Goal: Transaction & Acquisition: Purchase product/service

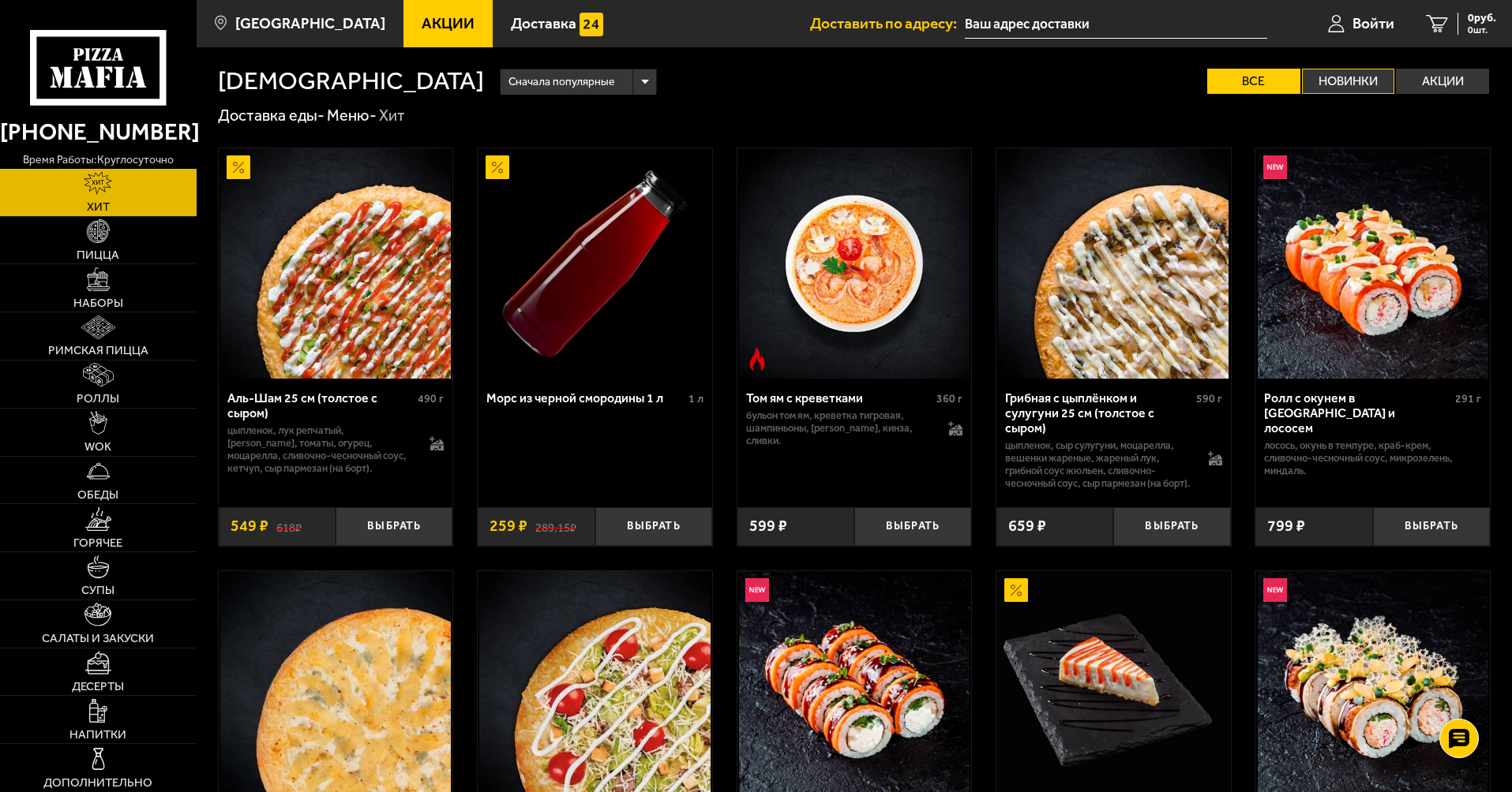
click at [1340, 87] on label "Новинки" at bounding box center [1348, 82] width 93 height 25
click at [0, 0] on input "Новинки" at bounding box center [0, 0] width 0 height 0
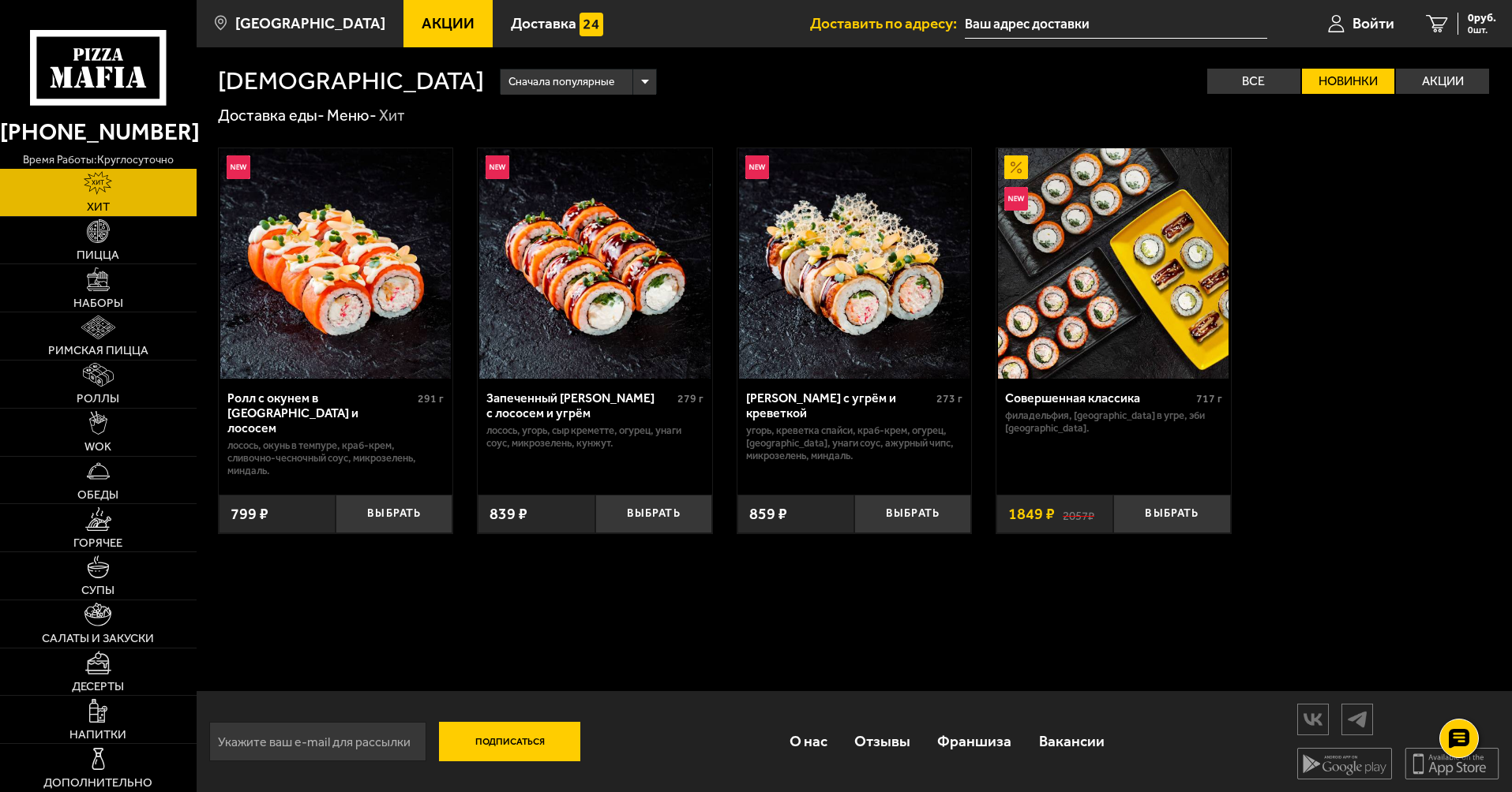
scroll to position [1, 0]
click at [112, 228] on link "Пицца" at bounding box center [98, 240] width 196 height 47
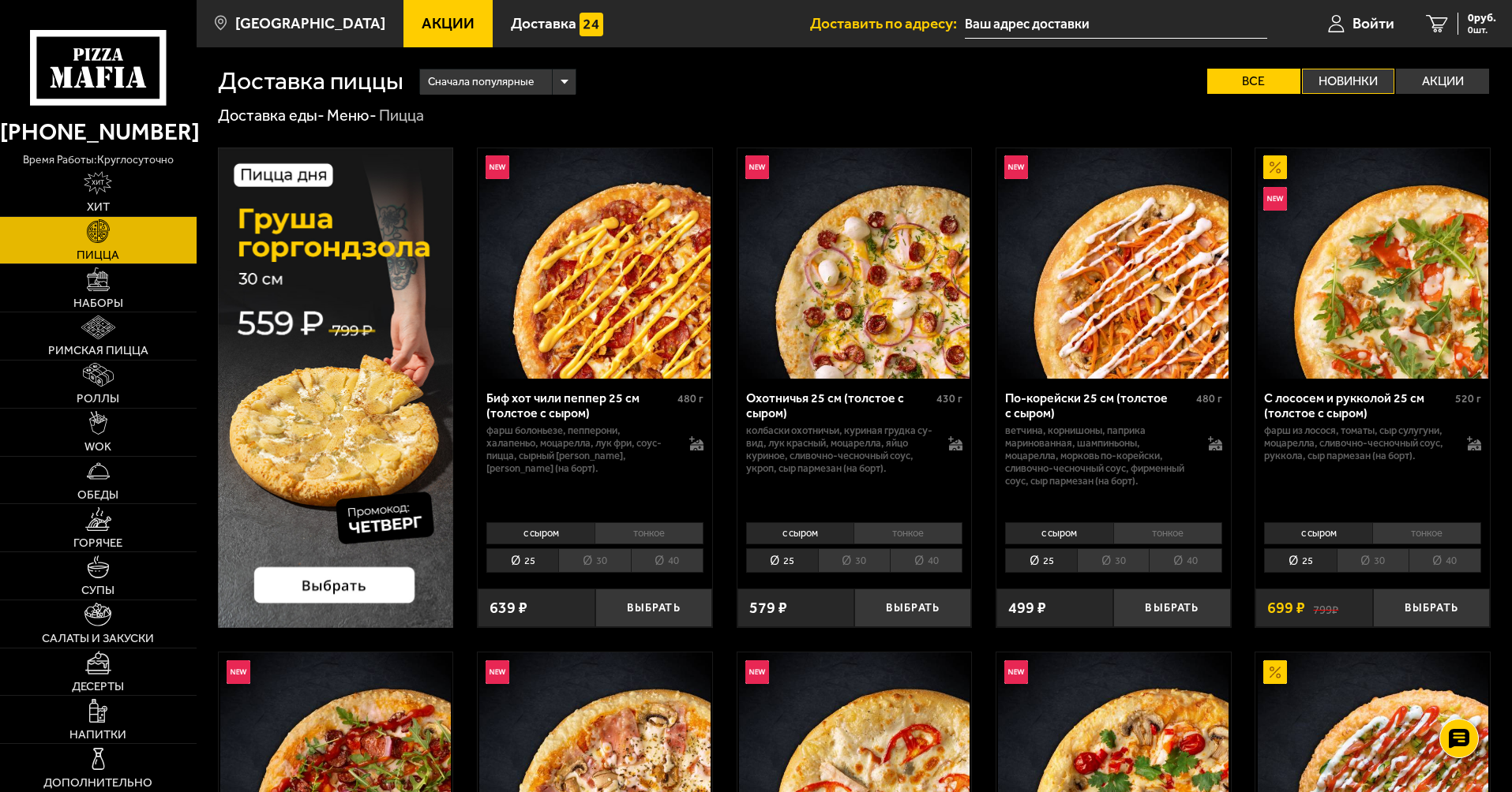
click at [1348, 82] on label "Новинки" at bounding box center [1348, 82] width 93 height 25
click at [0, 0] on input "Новинки" at bounding box center [0, 0] width 0 height 0
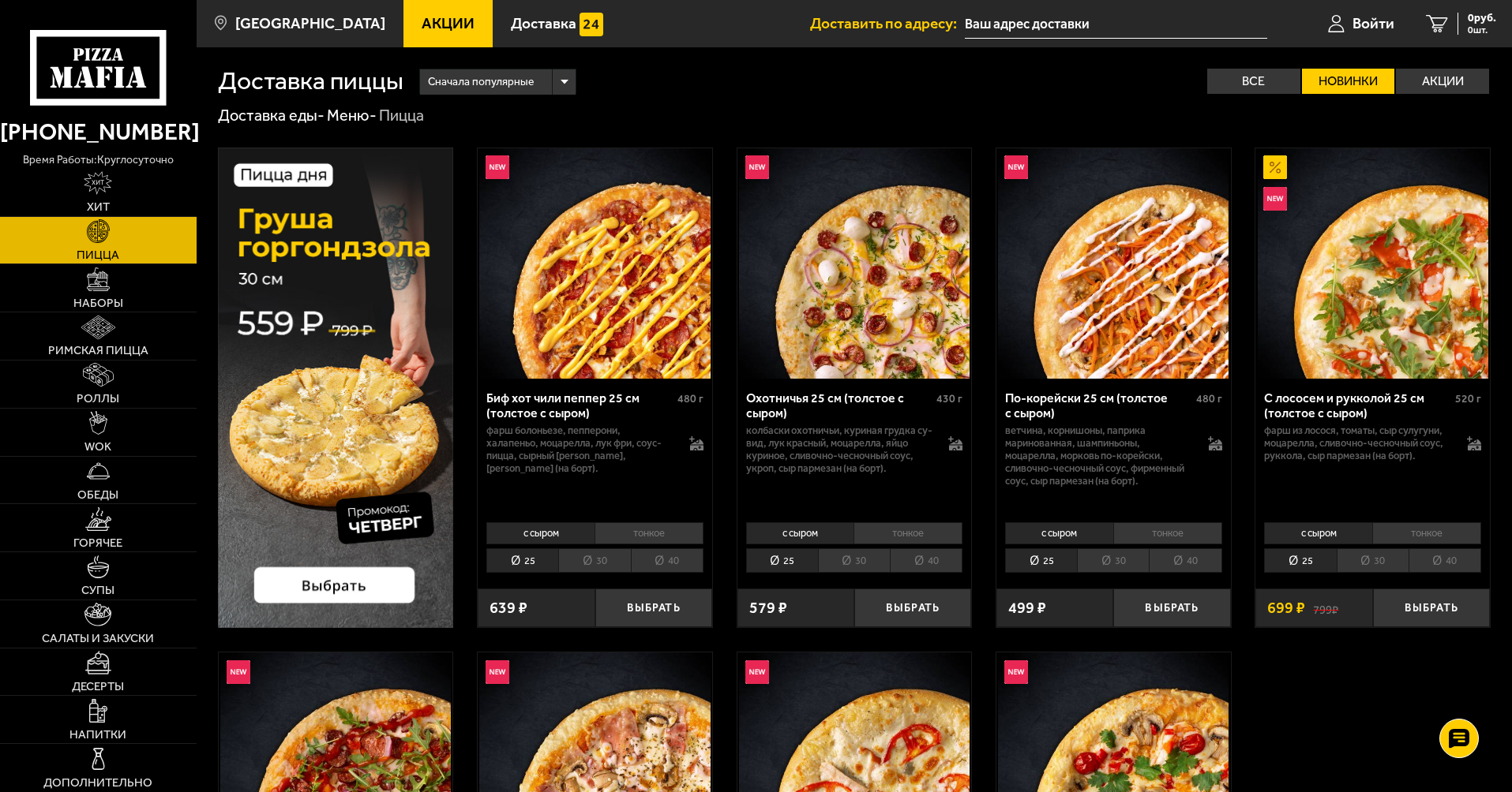
click at [1239, 124] on div "Доставка еды - Меню - Пицца" at bounding box center [854, 116] width 1273 height 21
click at [1248, 125] on div "Доставка еды - Меню - Пицца" at bounding box center [854, 116] width 1273 height 21
click at [1247, 119] on div "Доставка еды - Меню - Пицца" at bounding box center [854, 116] width 1273 height 21
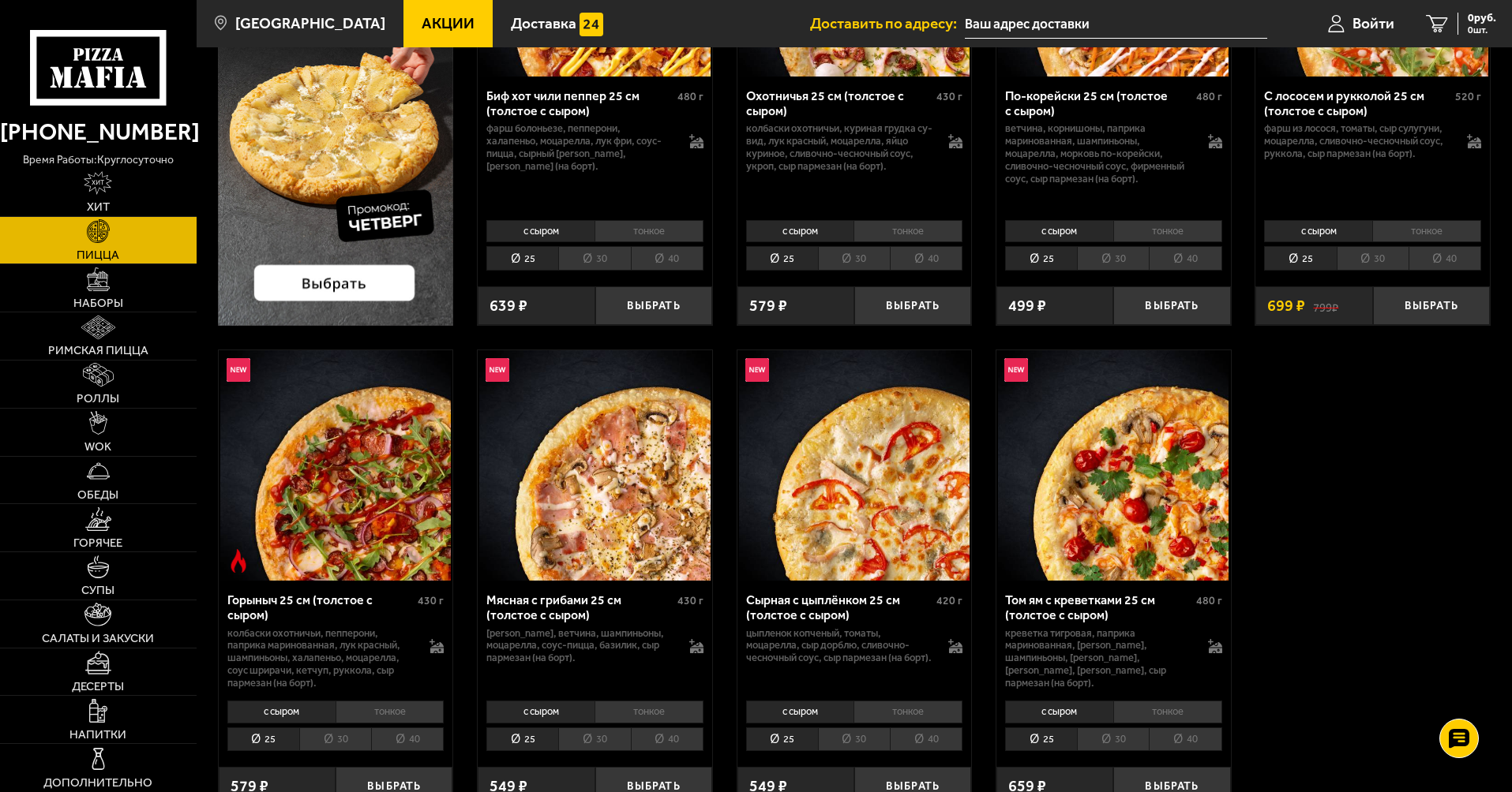
scroll to position [158, 0]
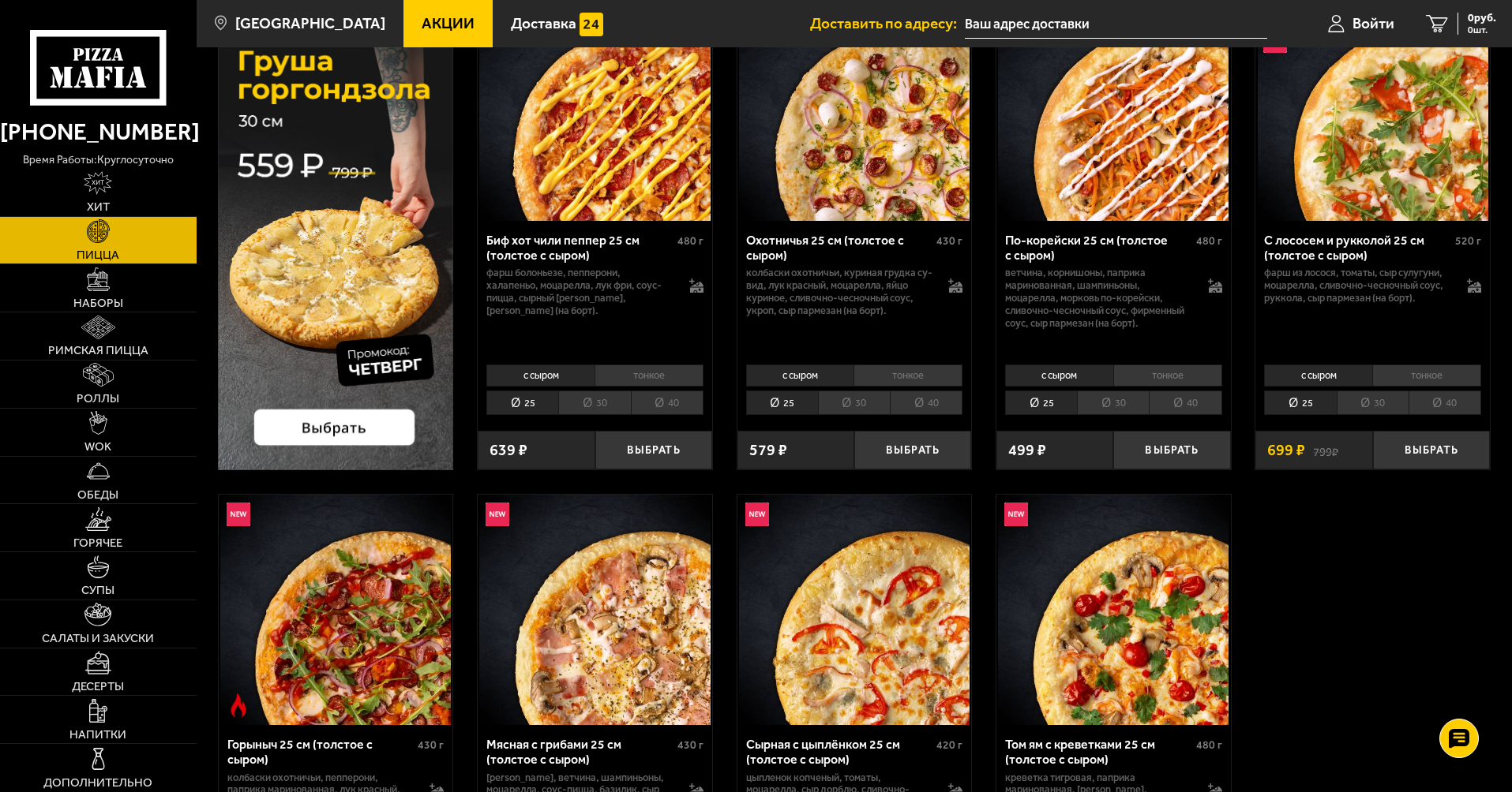
click at [1377, 400] on li "30" at bounding box center [1372, 402] width 72 height 24
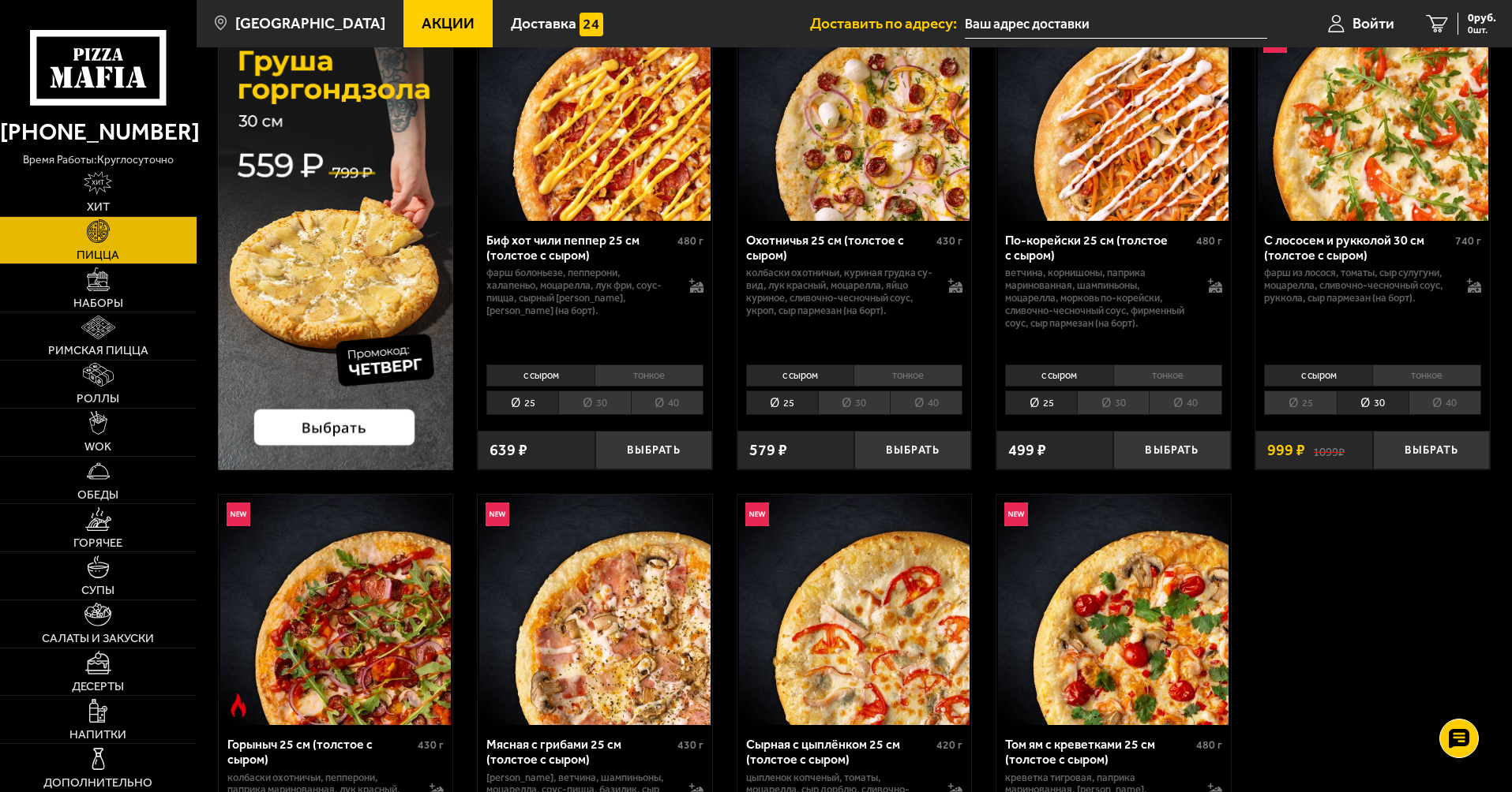
click at [1435, 403] on li "40" at bounding box center [1444, 402] width 73 height 24
click at [1366, 401] on li "30" at bounding box center [1372, 402] width 72 height 24
click at [1308, 400] on li "25" at bounding box center [1300, 402] width 72 height 24
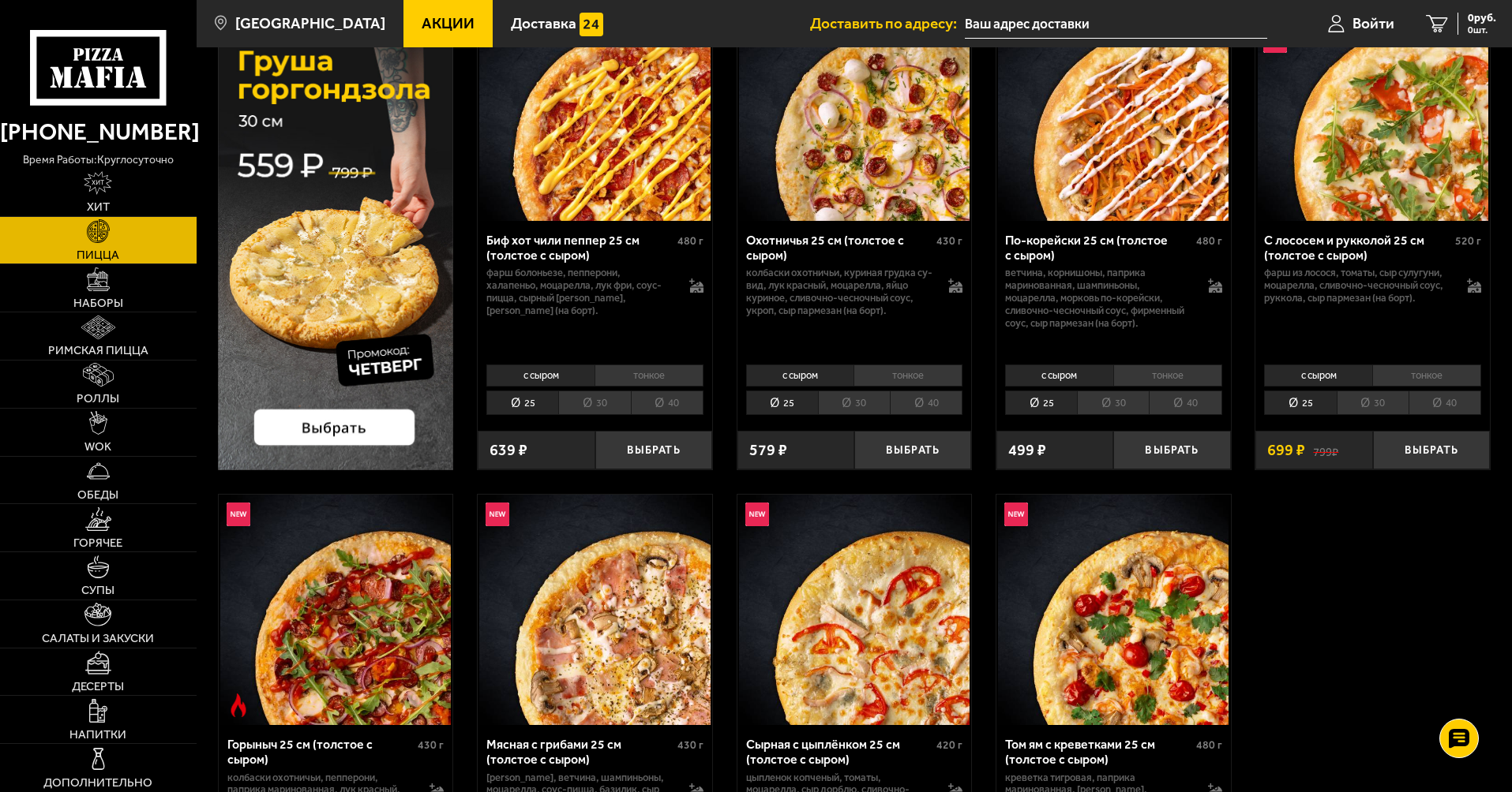
click at [1365, 400] on li "30" at bounding box center [1372, 402] width 72 height 24
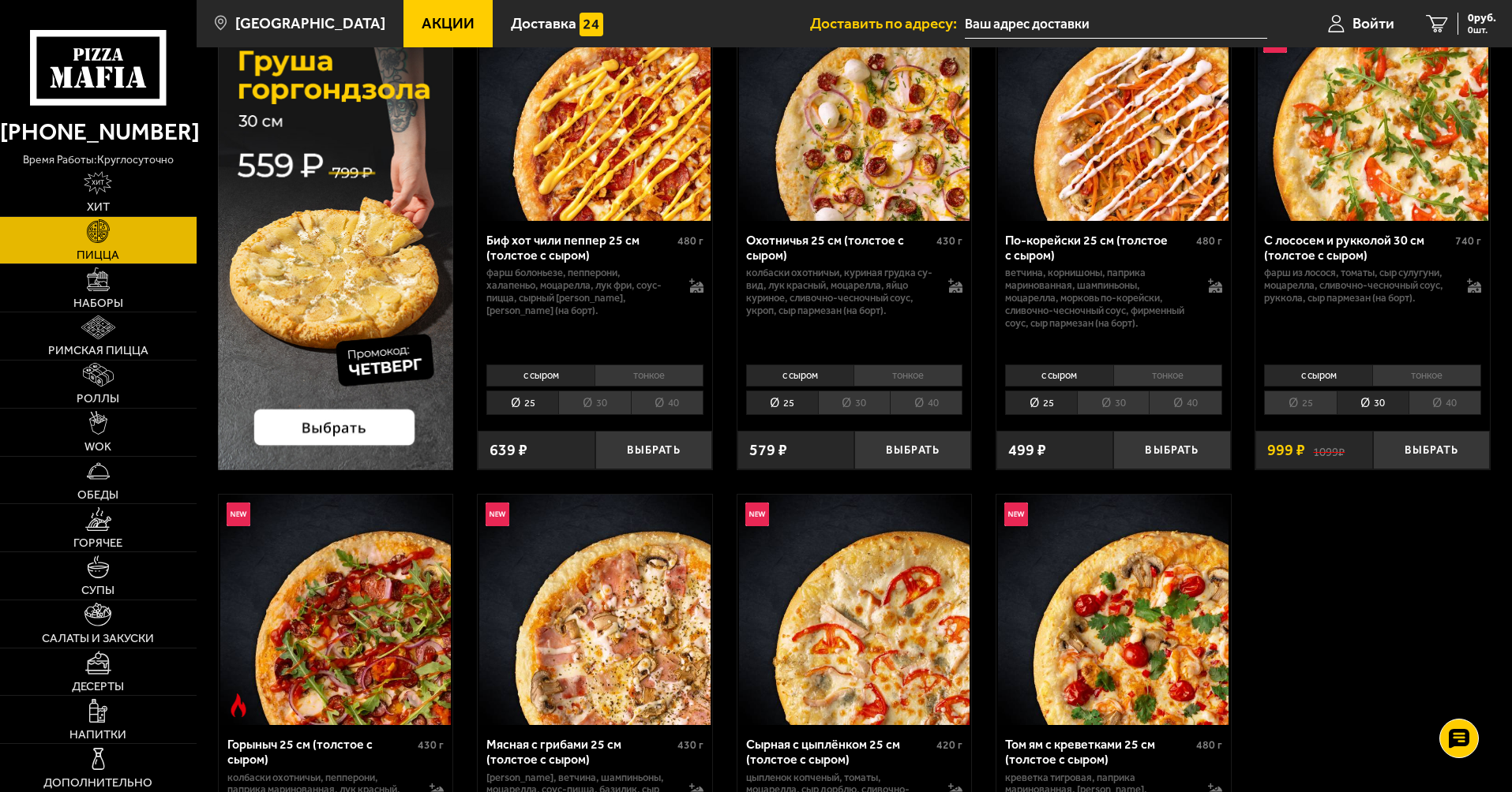
click at [1305, 400] on li "25" at bounding box center [1300, 402] width 72 height 24
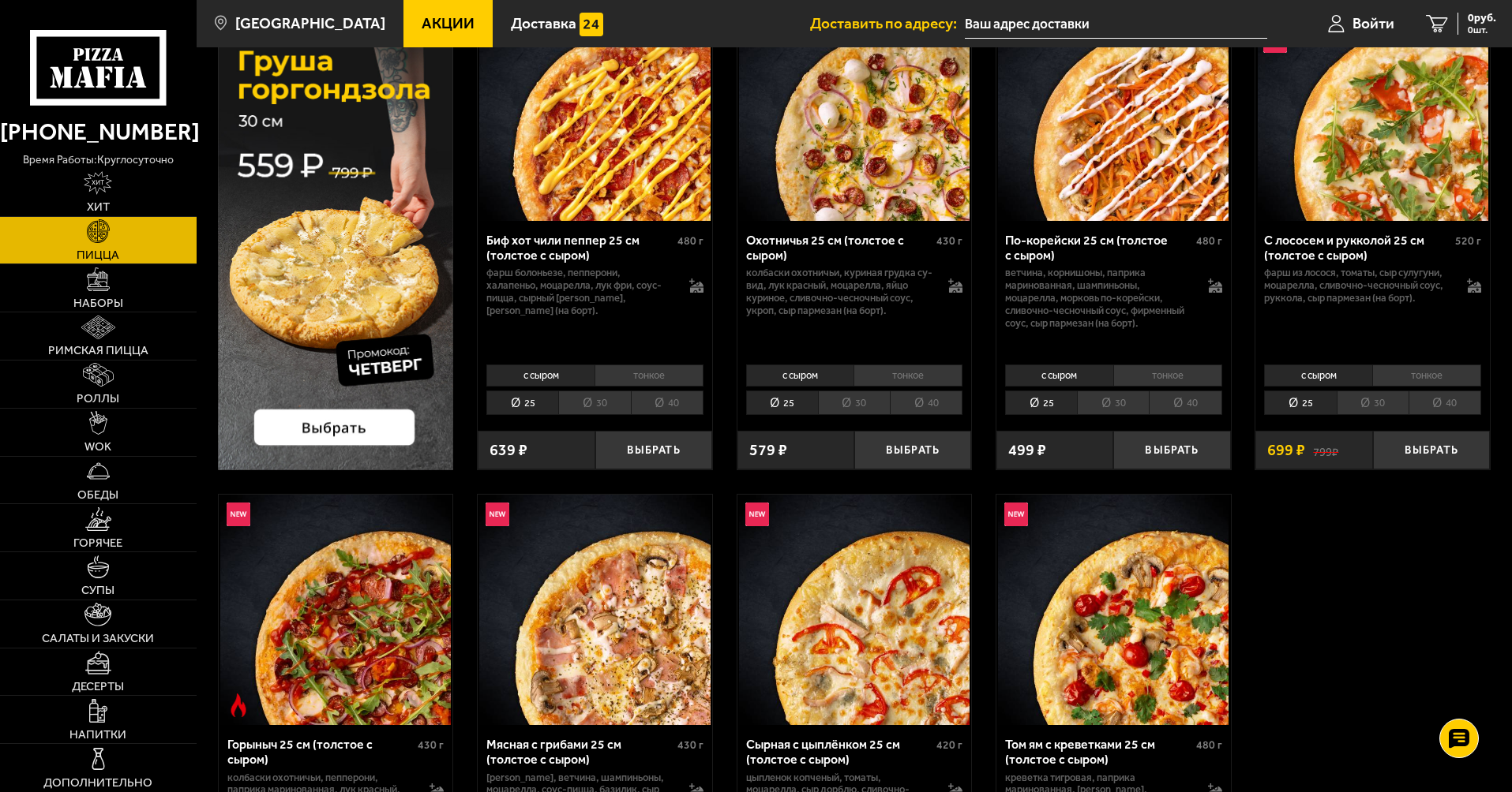
click at [1353, 402] on li "30" at bounding box center [1372, 402] width 72 height 24
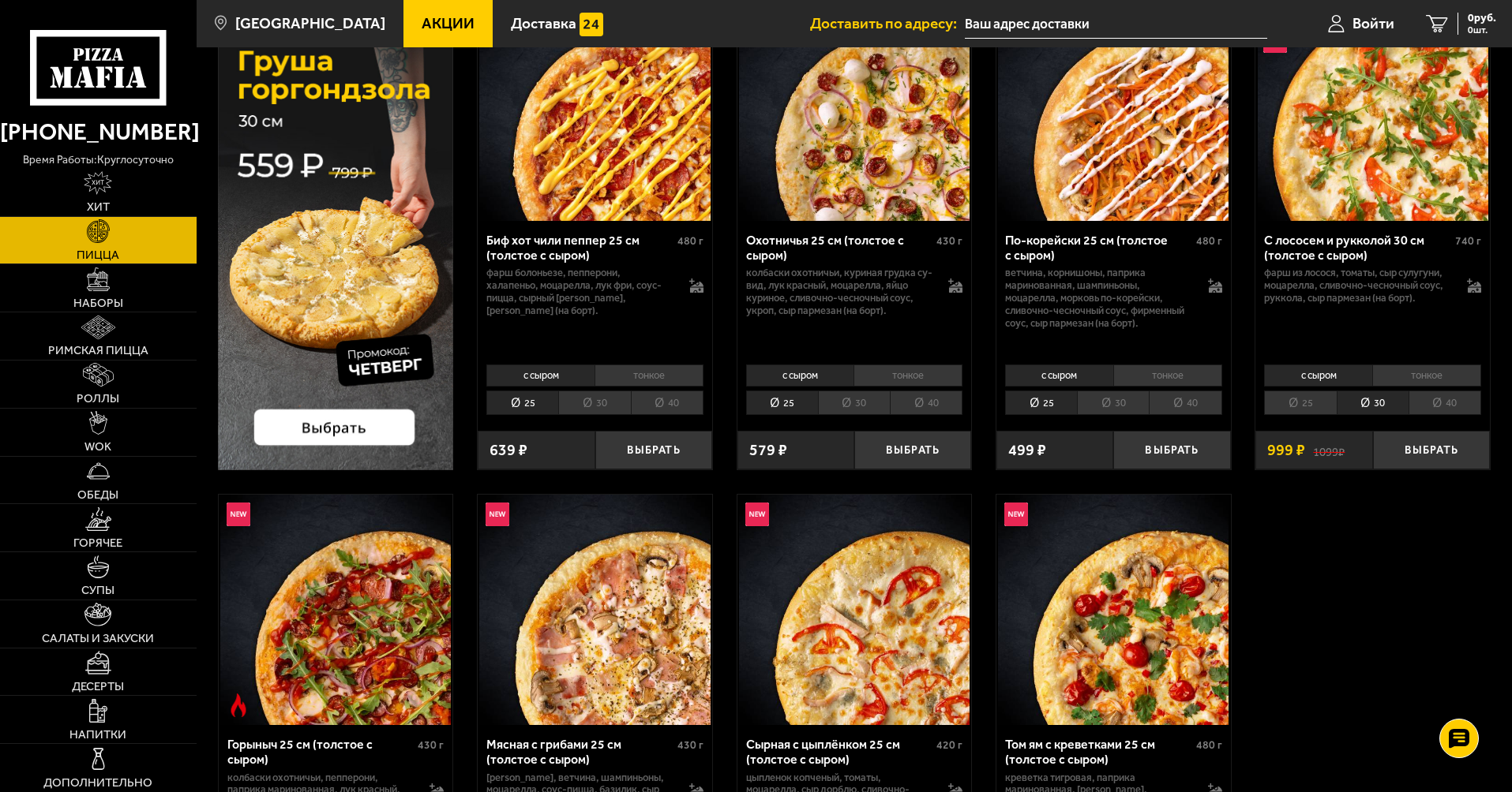
click at [1308, 498] on div "Биф хот чили пеппер 25 см (толстое с сыром) 480 г фарш болоньезе, пепперони, ха…" at bounding box center [853, 470] width 1315 height 1003
click at [1300, 400] on li "25" at bounding box center [1300, 402] width 72 height 24
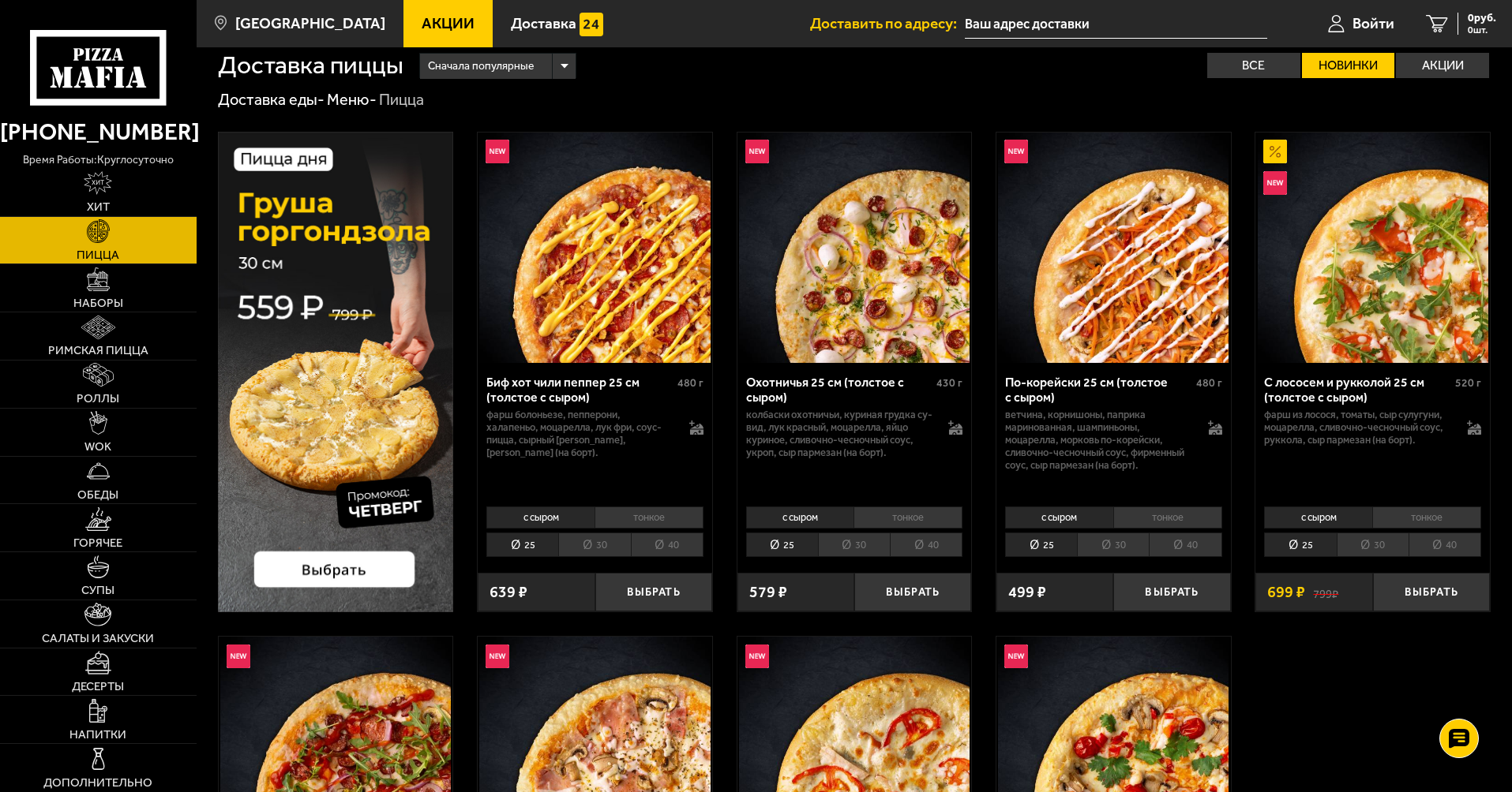
scroll to position [0, 0]
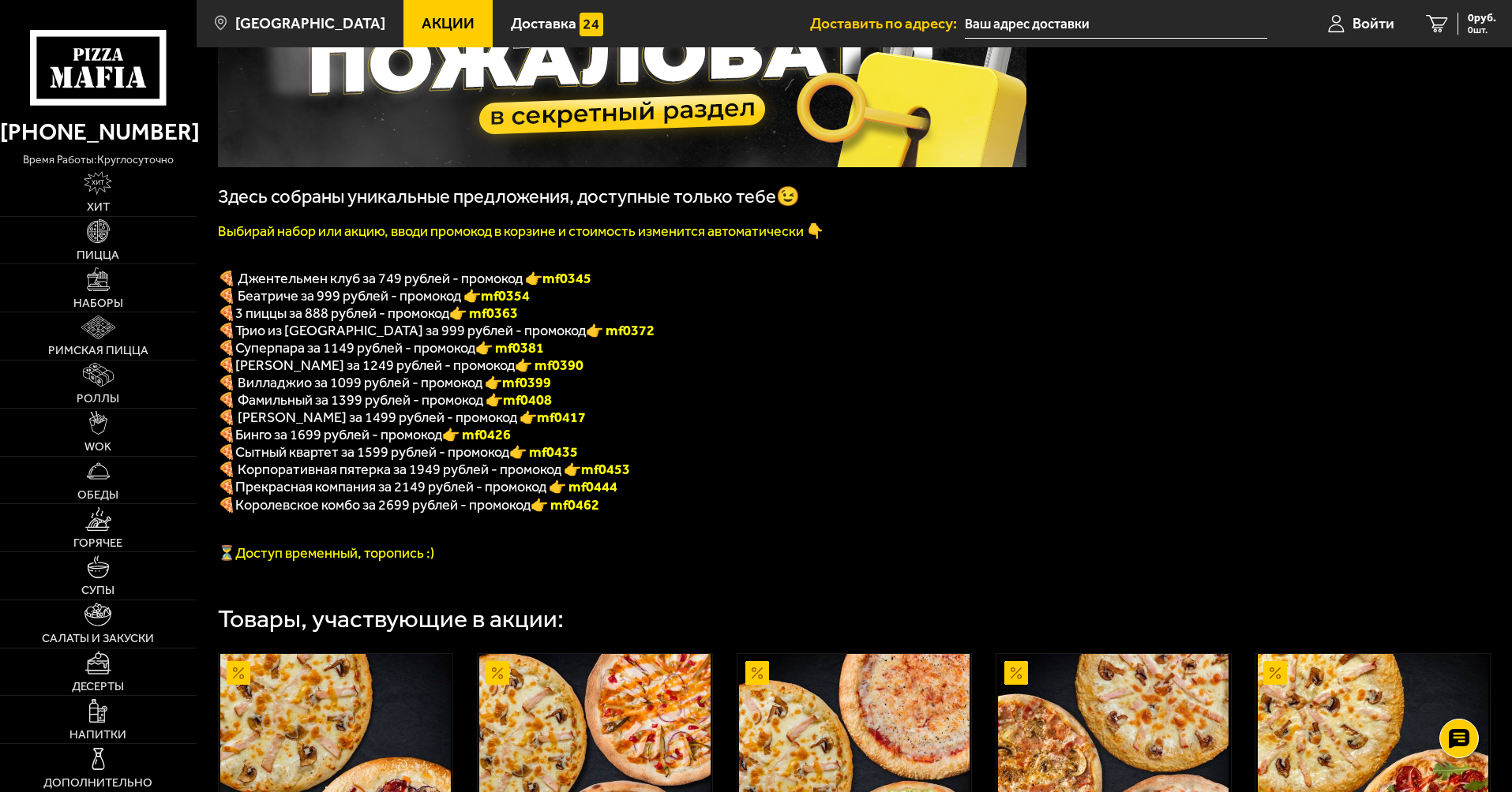
scroll to position [237, 0]
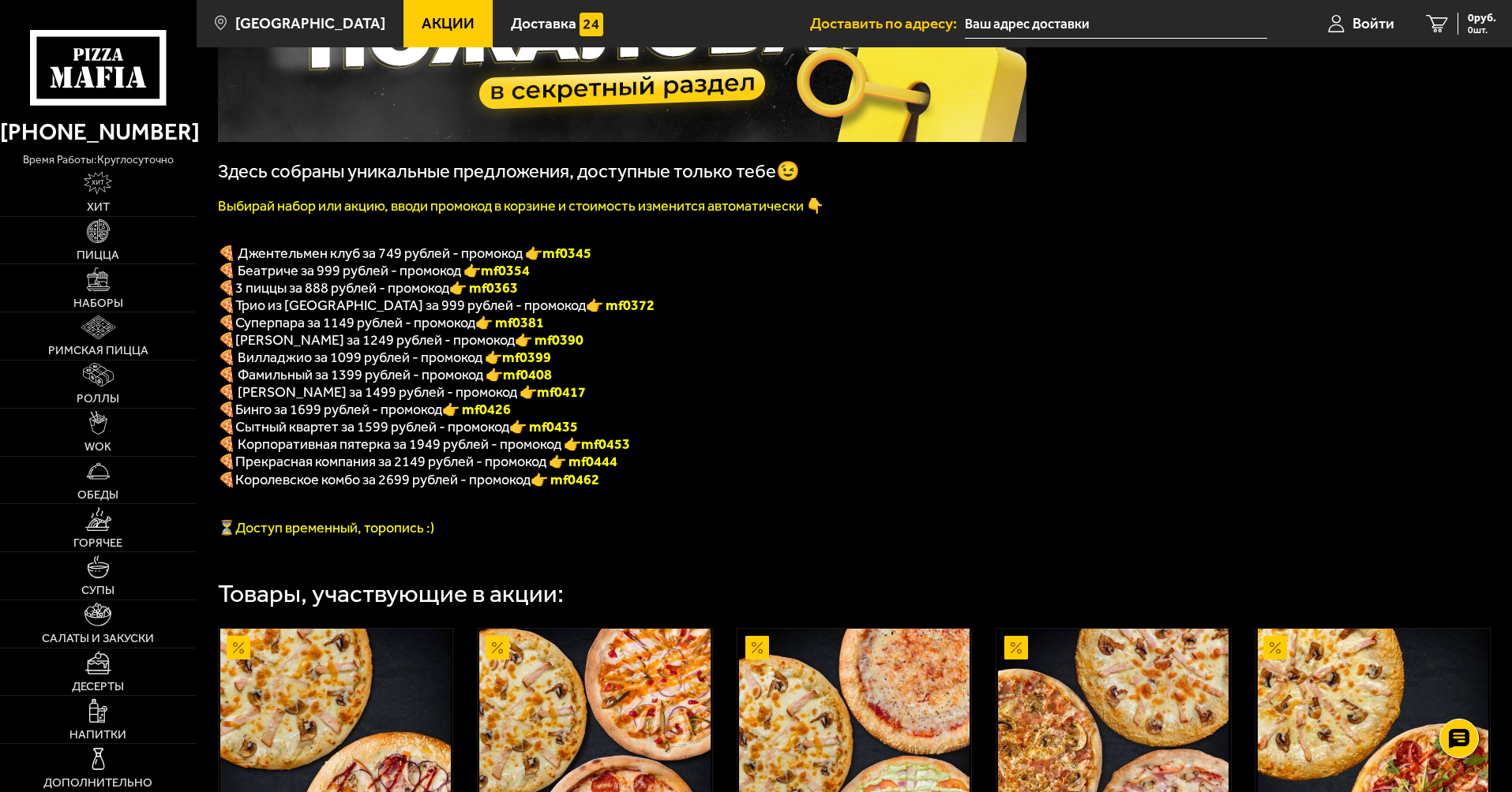
click at [813, 262] on p "🍕 Джентельмен клуб за 749 рублей - промокод 👉 mf0345" at bounding box center [622, 253] width 808 height 17
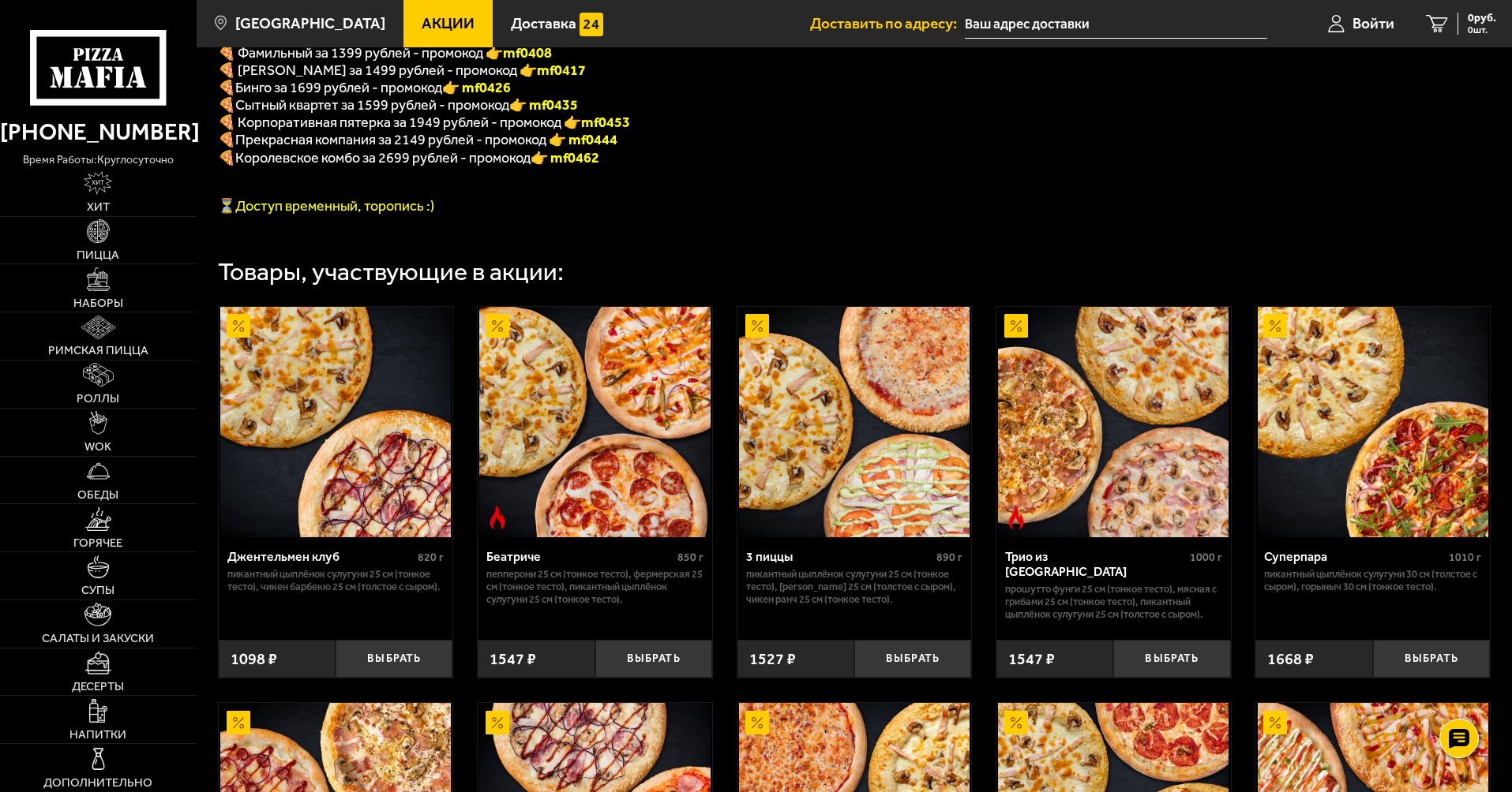
scroll to position [553, 0]
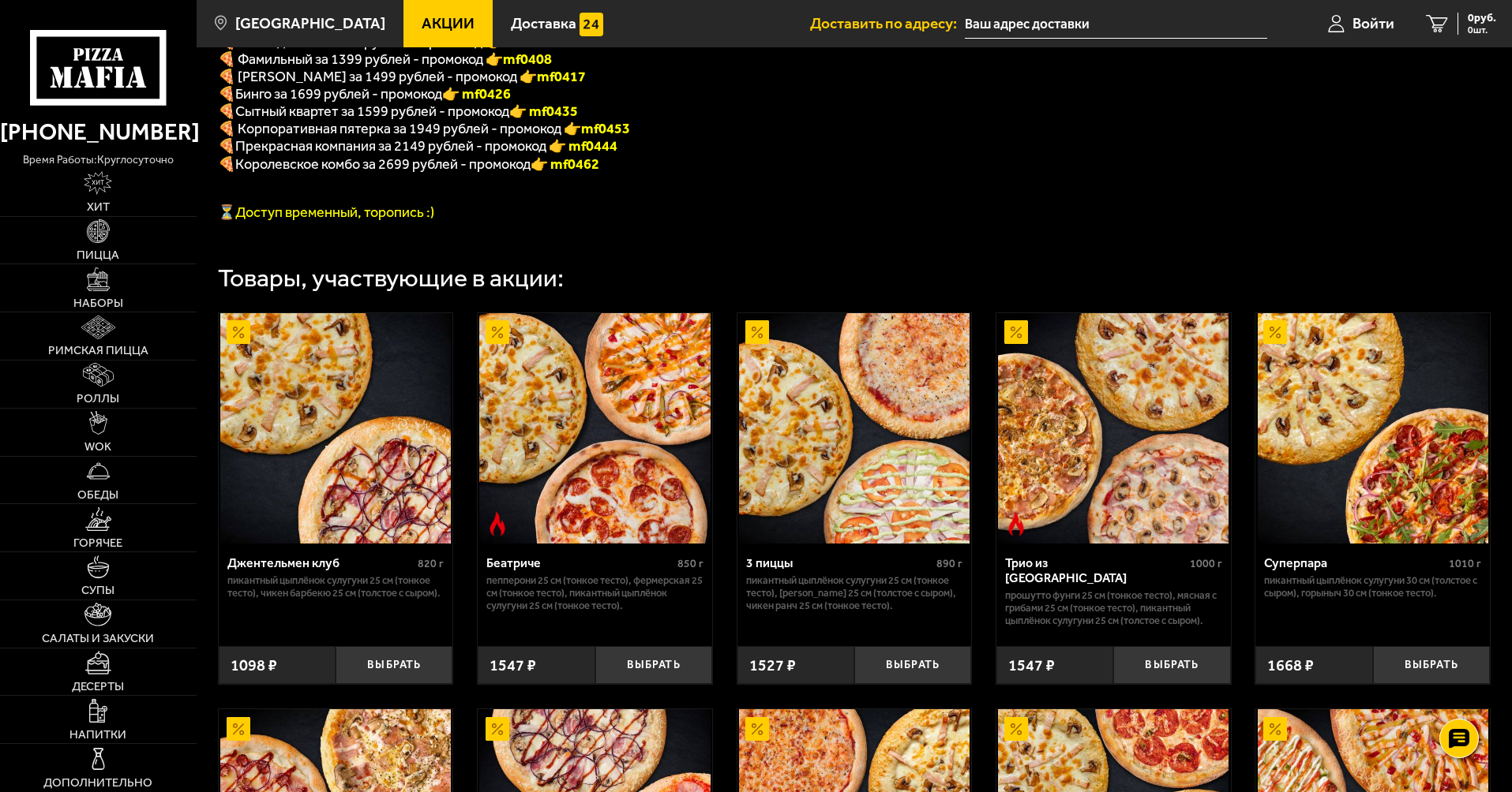
click at [803, 174] on p "🍕 Королевское комбо за 2699 рублей - промокод 👉 mf0462" at bounding box center [622, 165] width 808 height 18
click at [811, 189] on p at bounding box center [622, 181] width 808 height 15
click at [730, 203] on p at bounding box center [622, 196] width 808 height 15
click at [721, 203] on p at bounding box center [622, 196] width 808 height 15
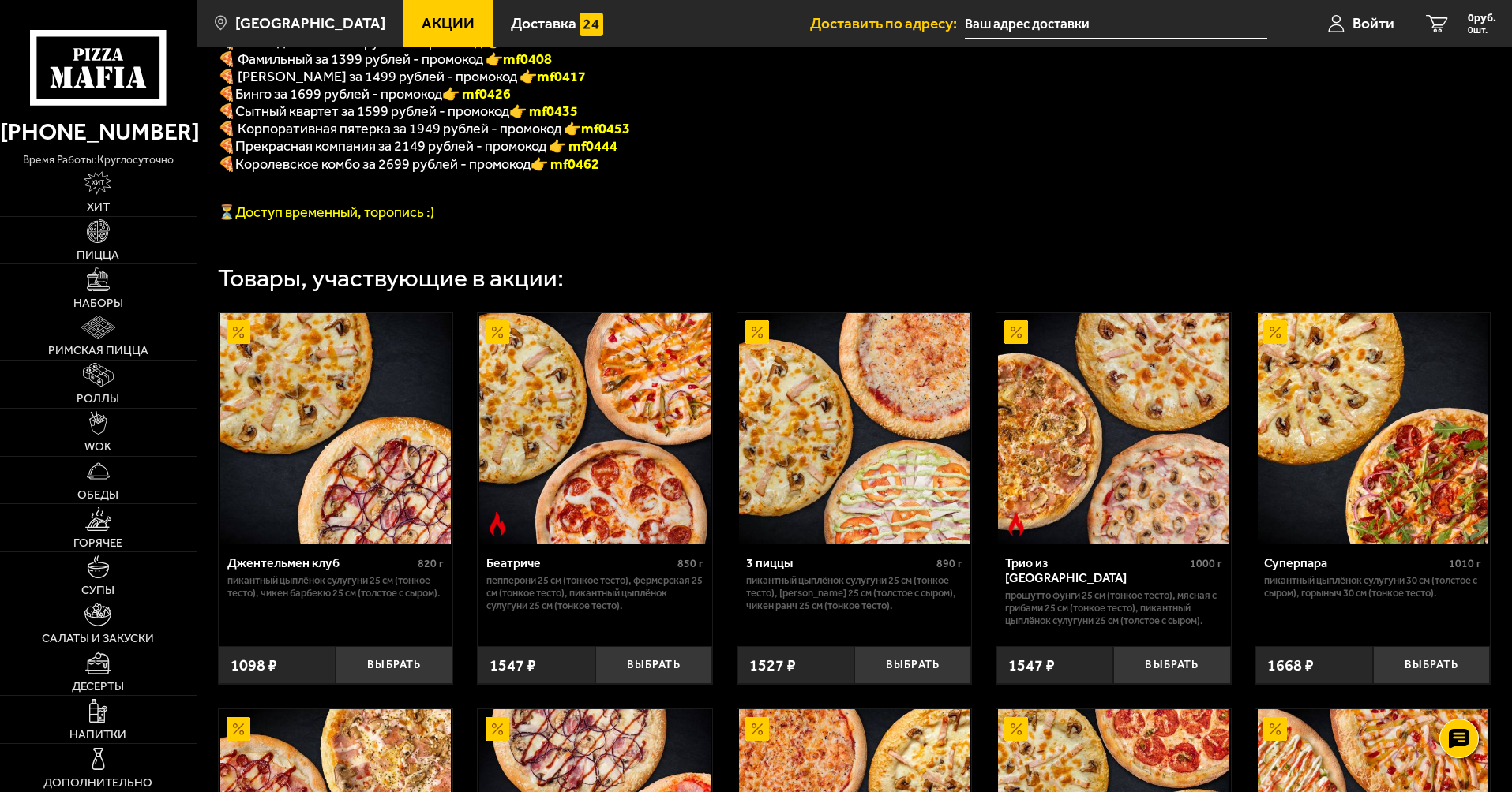
click at [792, 188] on p at bounding box center [622, 181] width 808 height 15
click at [787, 203] on p at bounding box center [622, 196] width 808 height 15
click at [739, 189] on p at bounding box center [622, 181] width 808 height 15
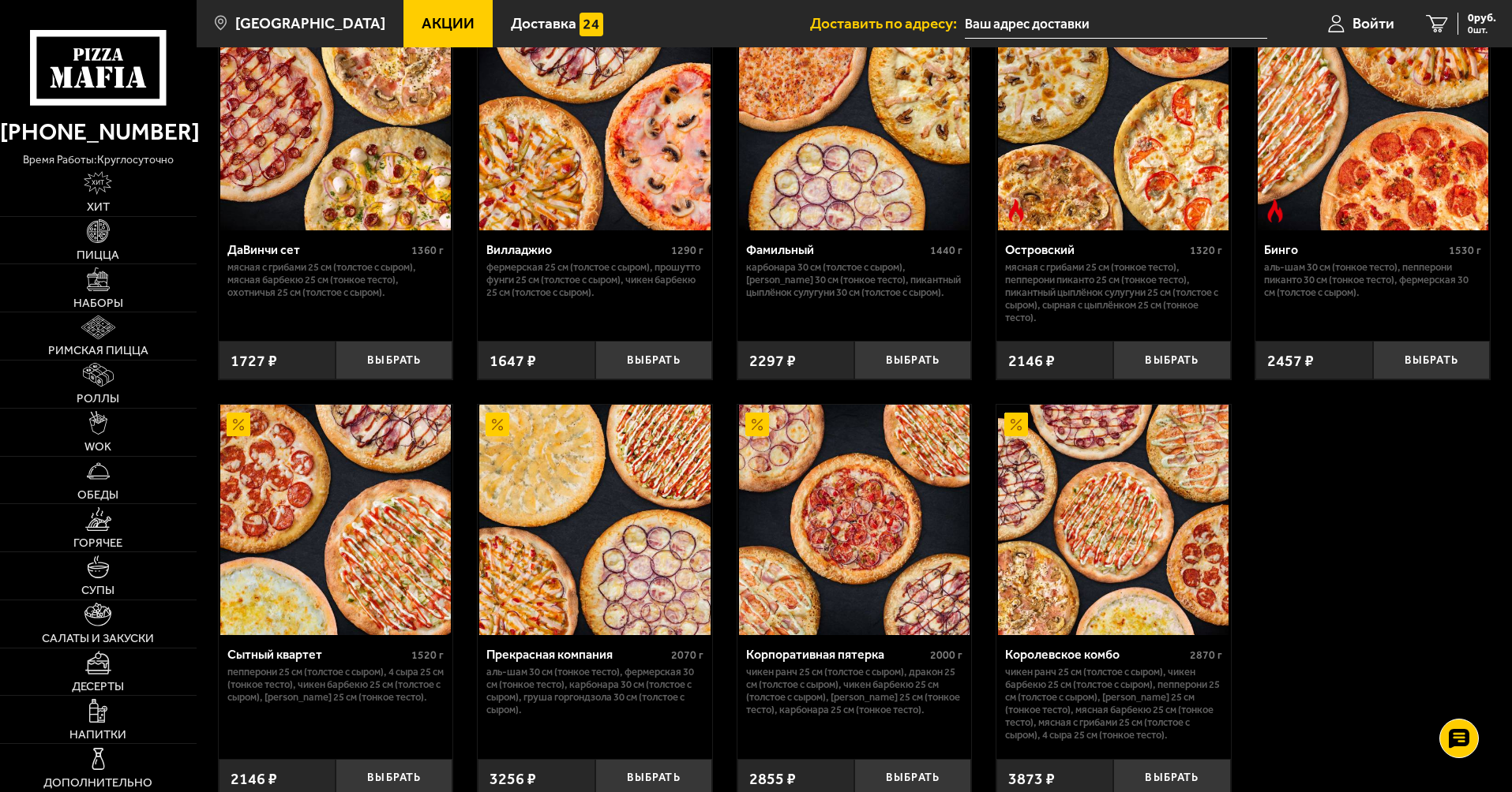
scroll to position [1341, 0]
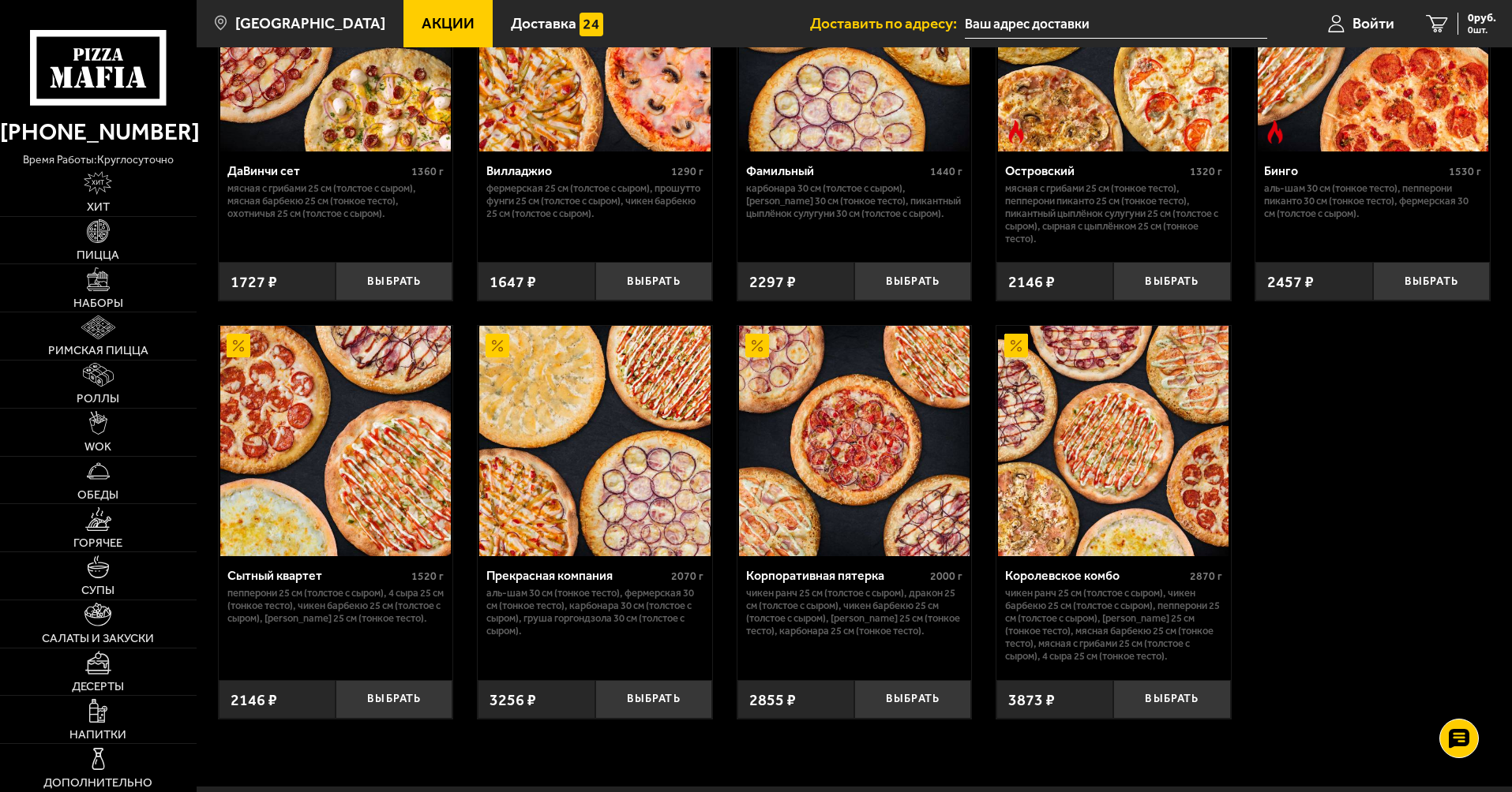
click at [1378, 425] on div "Джентельмен клуб 820 г Пикантный цыплёнок сулугуни 25 см (тонкое тесто), Чикен …" at bounding box center [853, 121] width 1315 height 1239
click at [1360, 420] on div "Джентельмен клуб 820 г Пикантный цыплёнок сулугуни 25 см (тонкое тесто), Чикен …" at bounding box center [853, 121] width 1315 height 1239
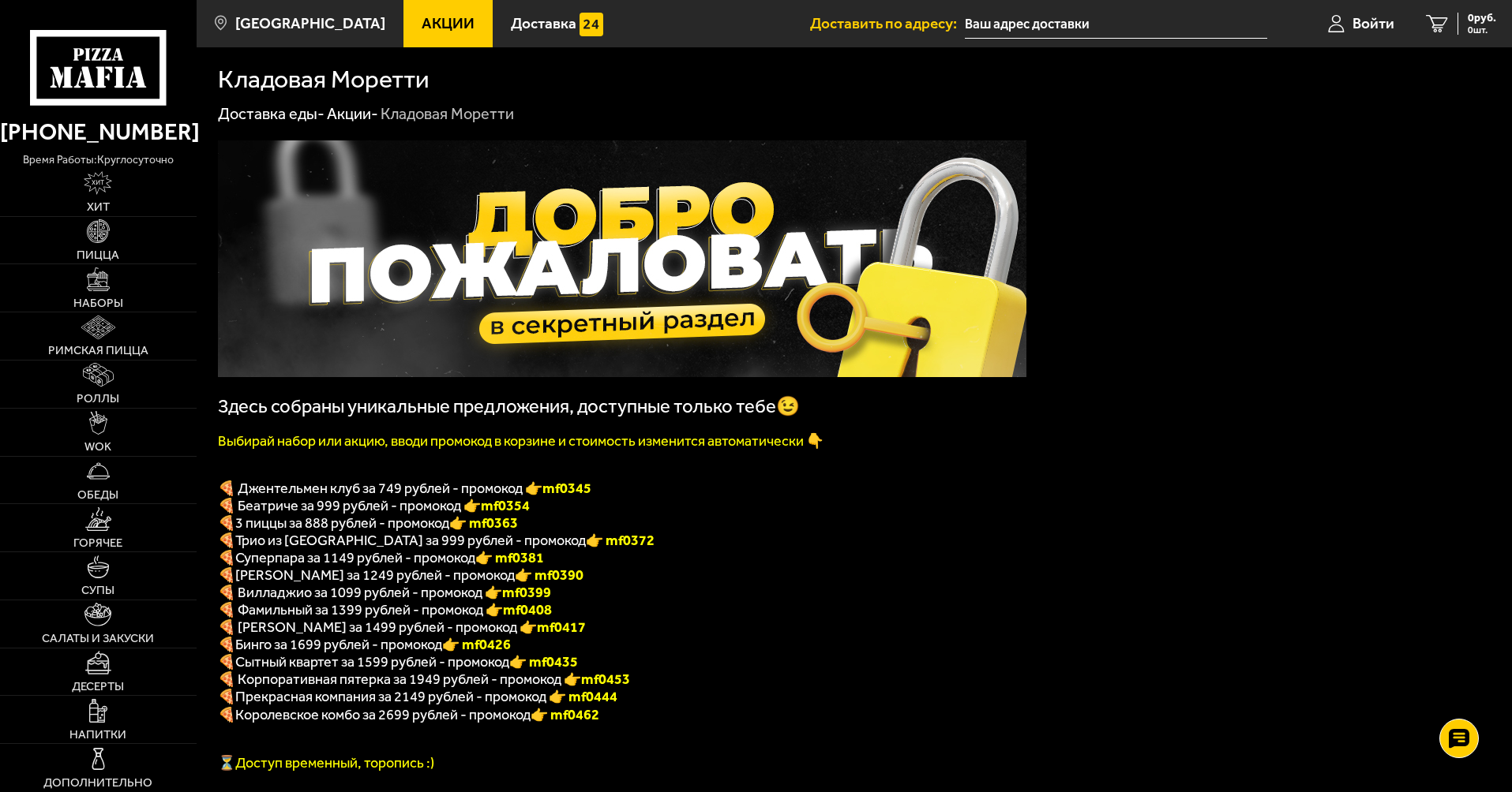
scroll to position [0, 0]
